Goal: Transaction & Acquisition: Obtain resource

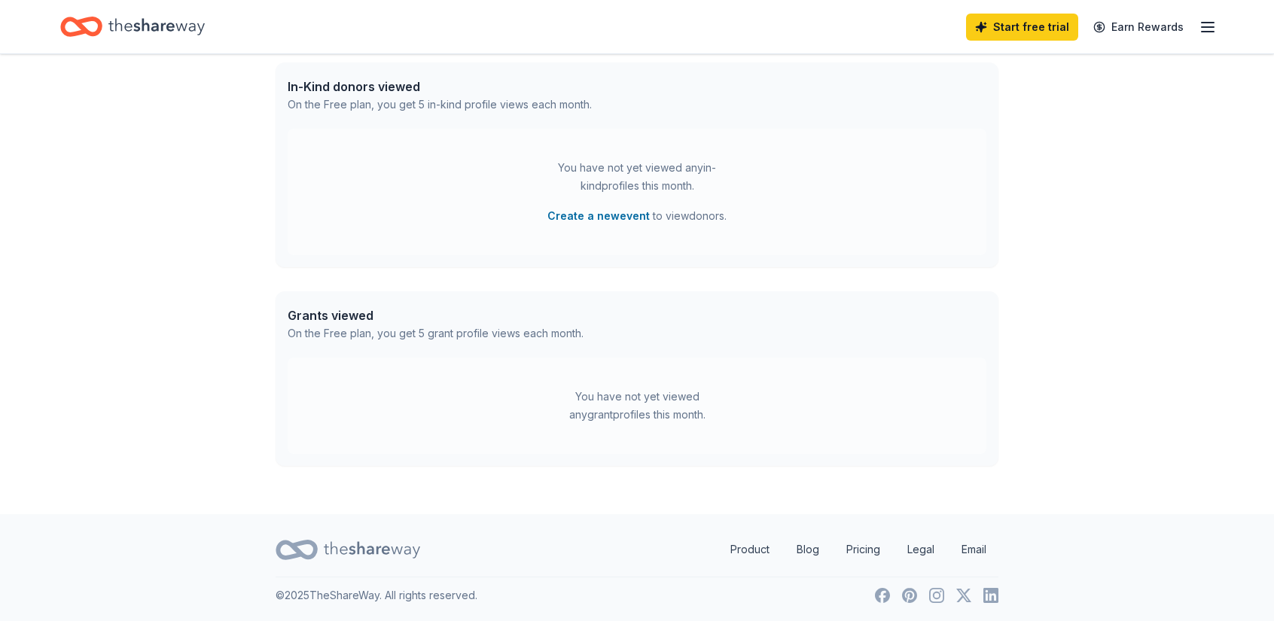
scroll to position [17, 0]
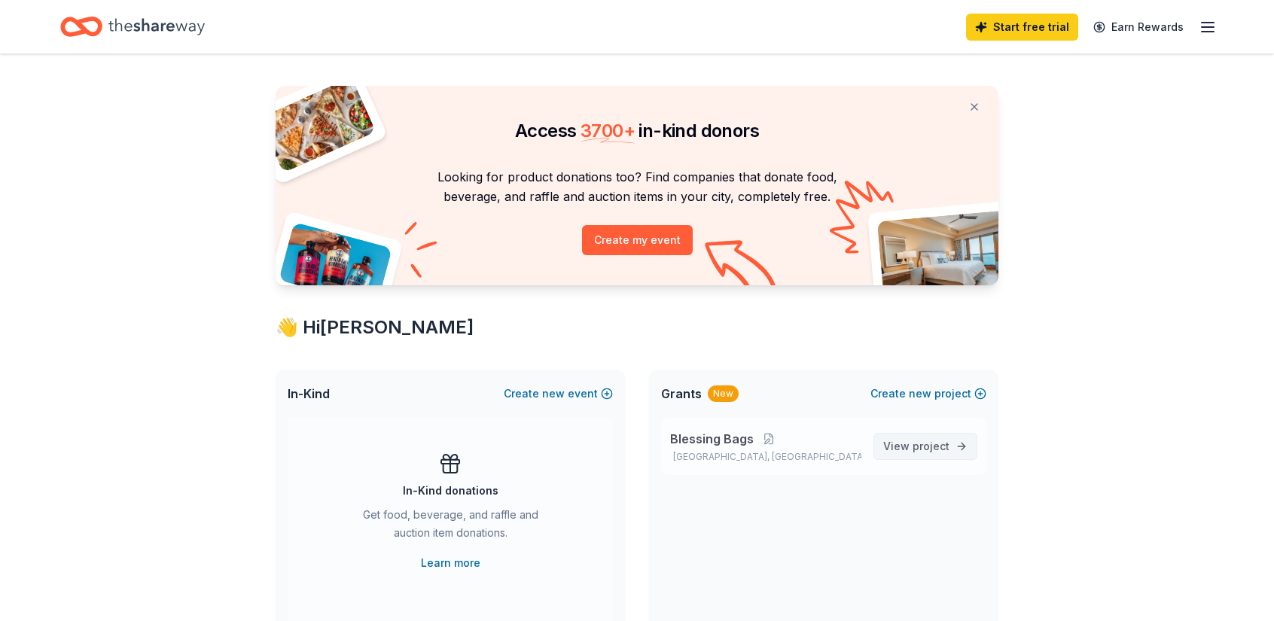
click at [925, 451] on span "project" at bounding box center [930, 446] width 37 height 13
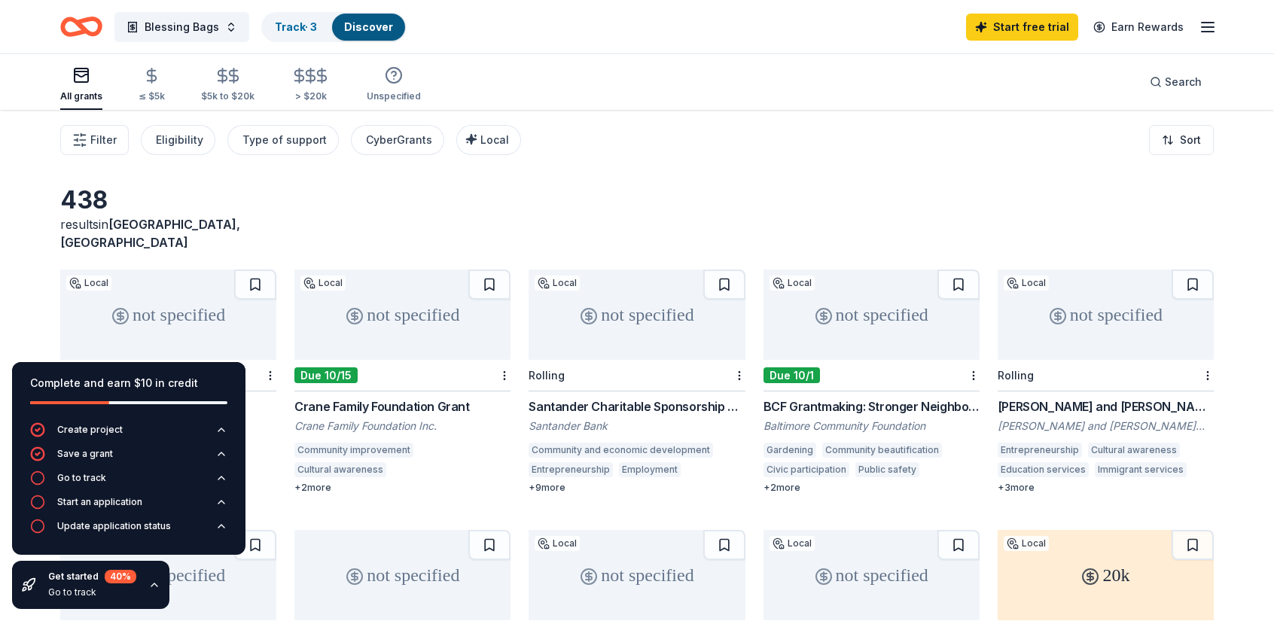
click at [148, 585] on icon "button" at bounding box center [154, 585] width 12 height 12
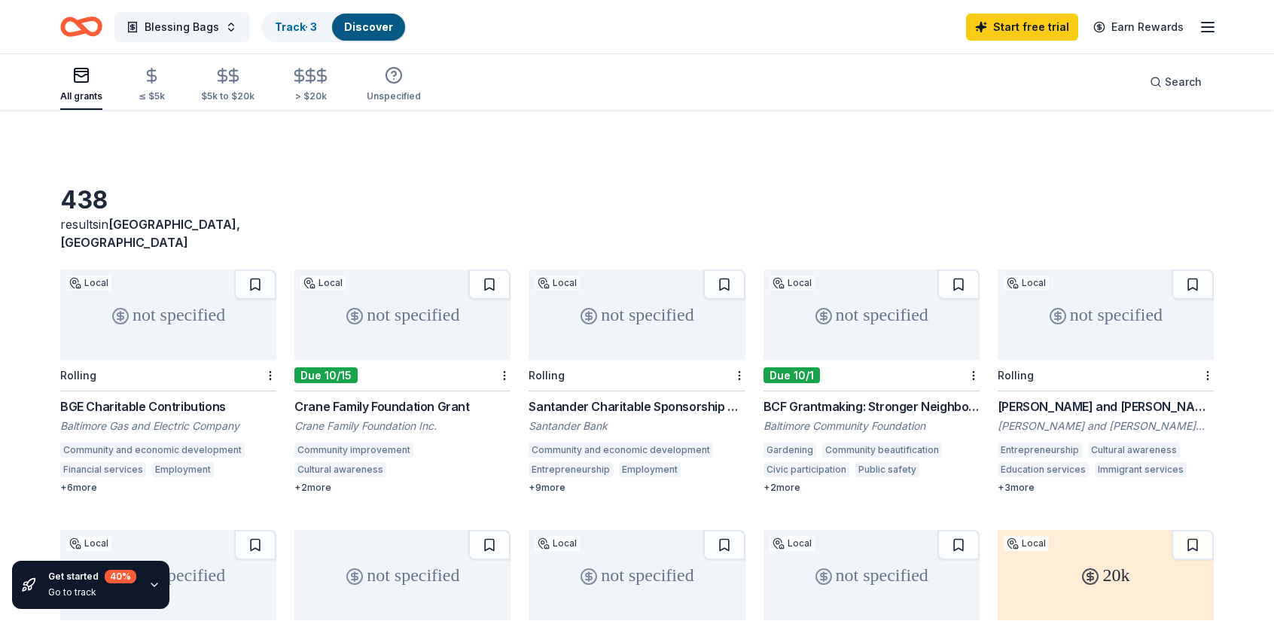
scroll to position [602, 0]
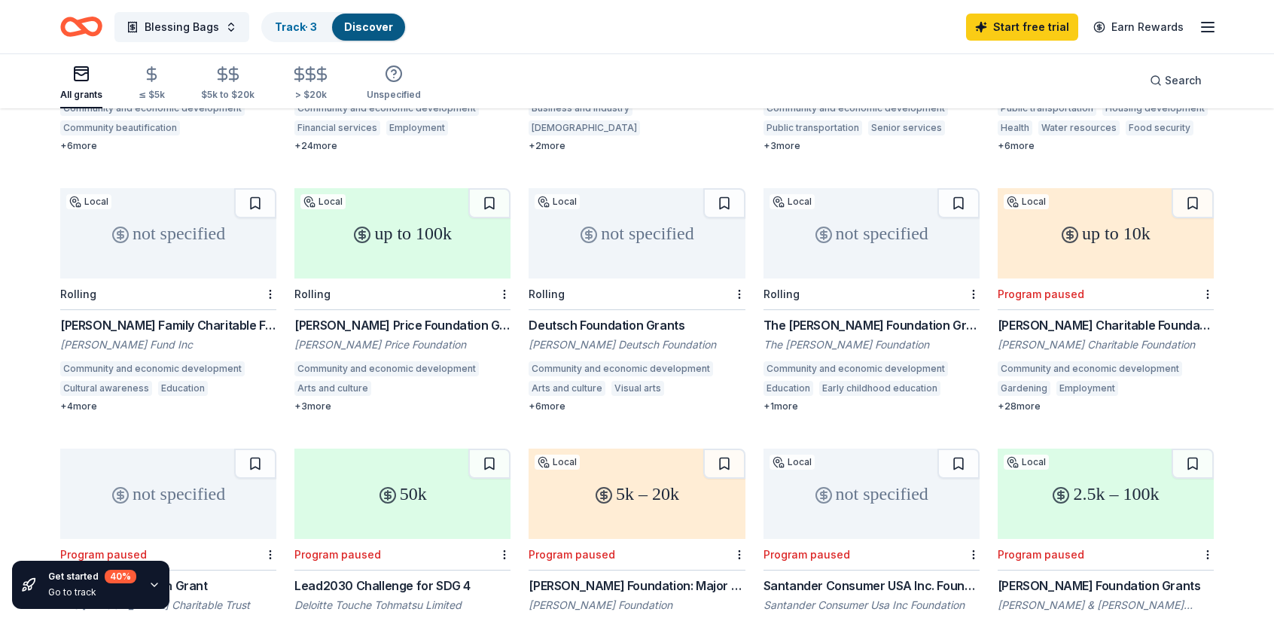
click at [1108, 577] on div "[PERSON_NAME] Foundation Grants" at bounding box center [1105, 586] width 216 height 18
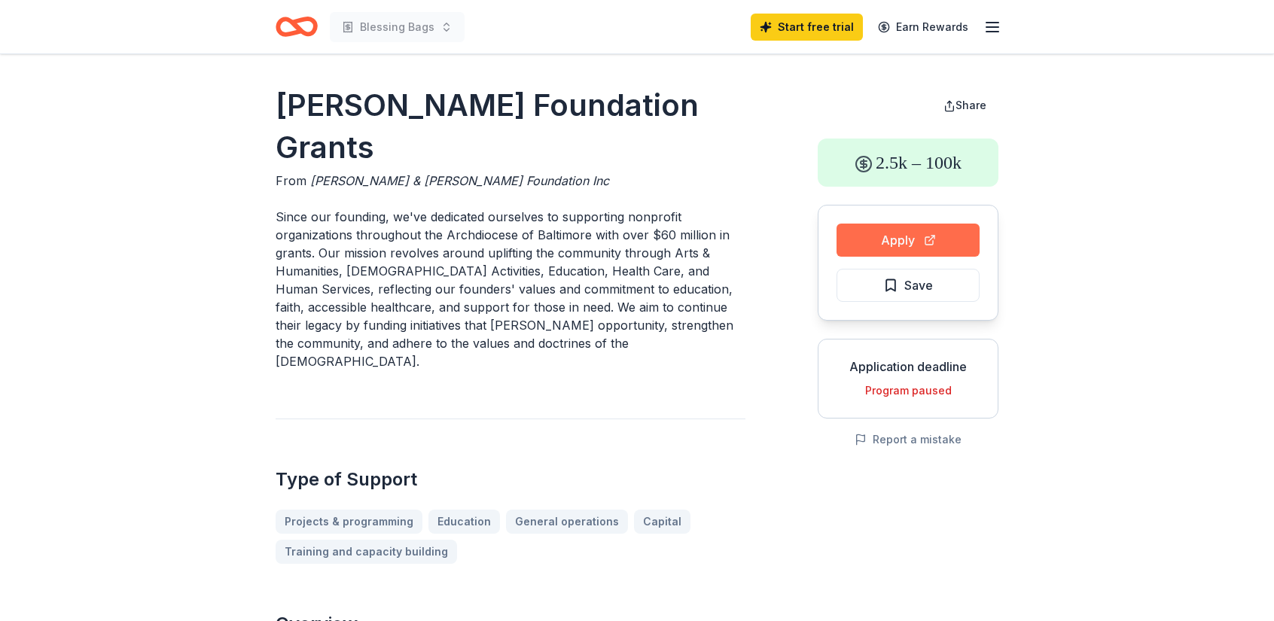
click at [890, 237] on button "Apply" at bounding box center [907, 240] width 143 height 33
